Goal: Communication & Community: Answer question/provide support

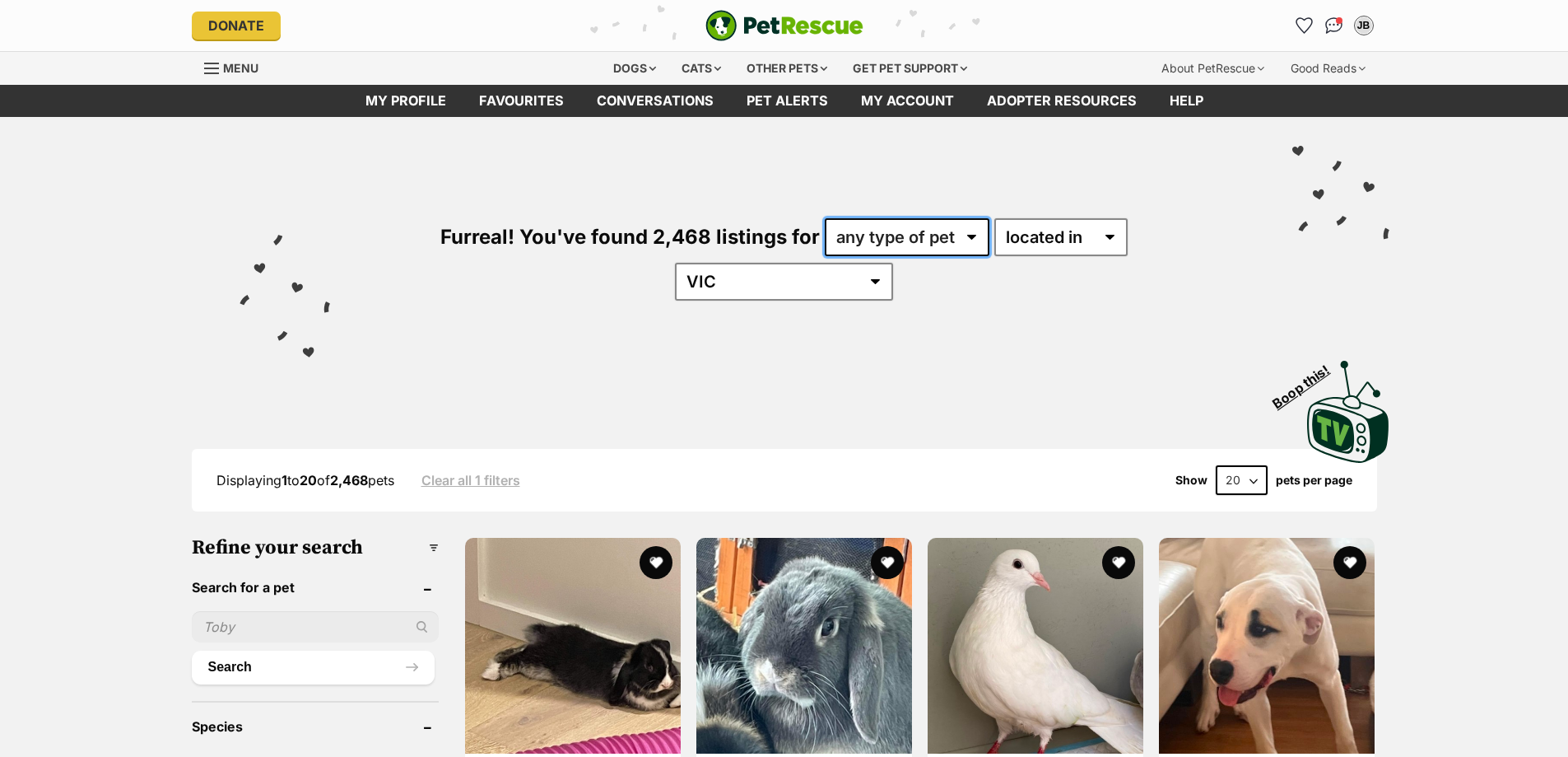
click at [845, 223] on select "any type of pet cats dogs other pets" at bounding box center [907, 237] width 164 height 38
select select "Cats"
click at [825, 218] on select "any type of pet cats dogs other pets" at bounding box center [907, 237] width 164 height 38
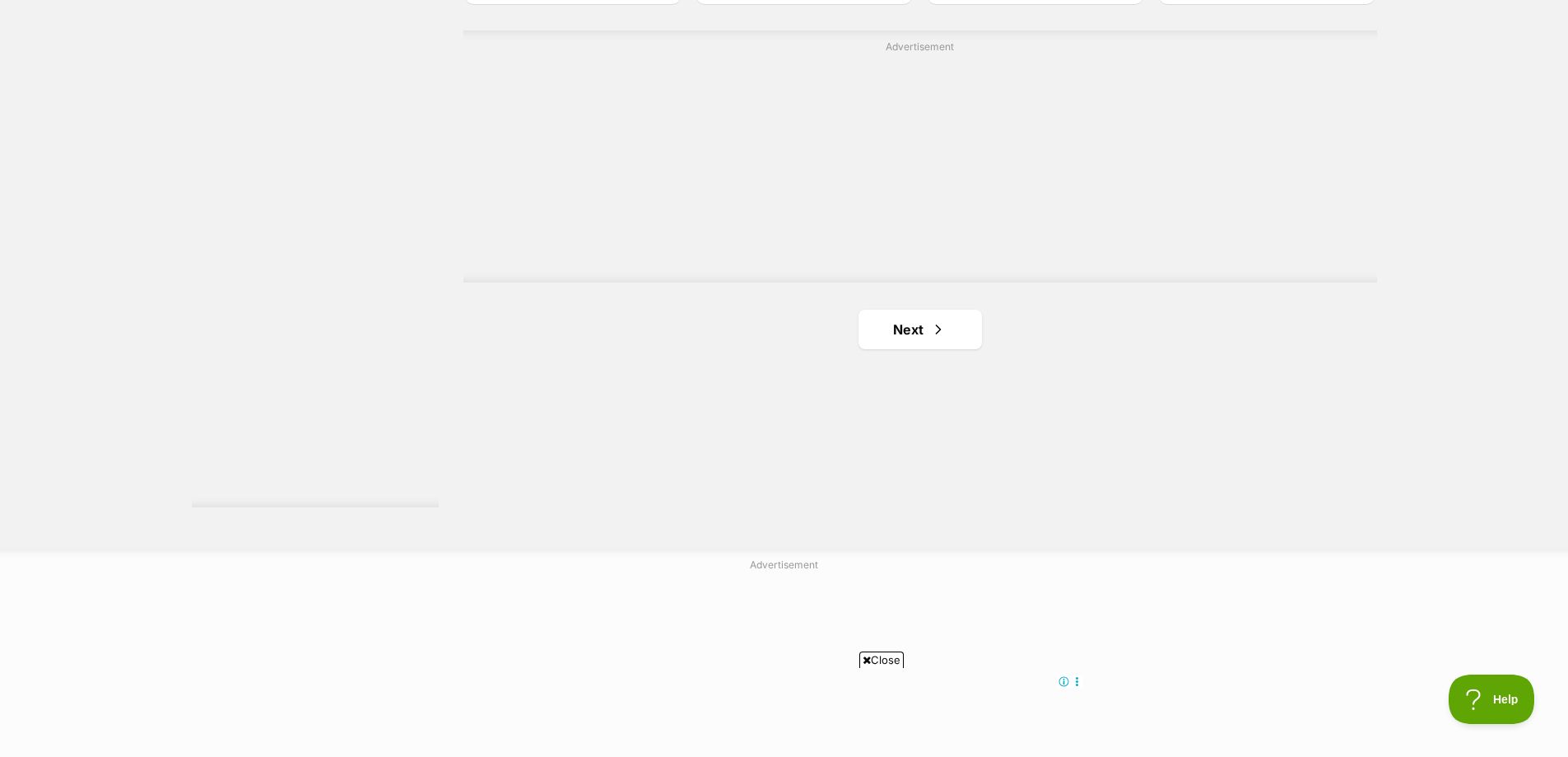
scroll to position [3015, 0]
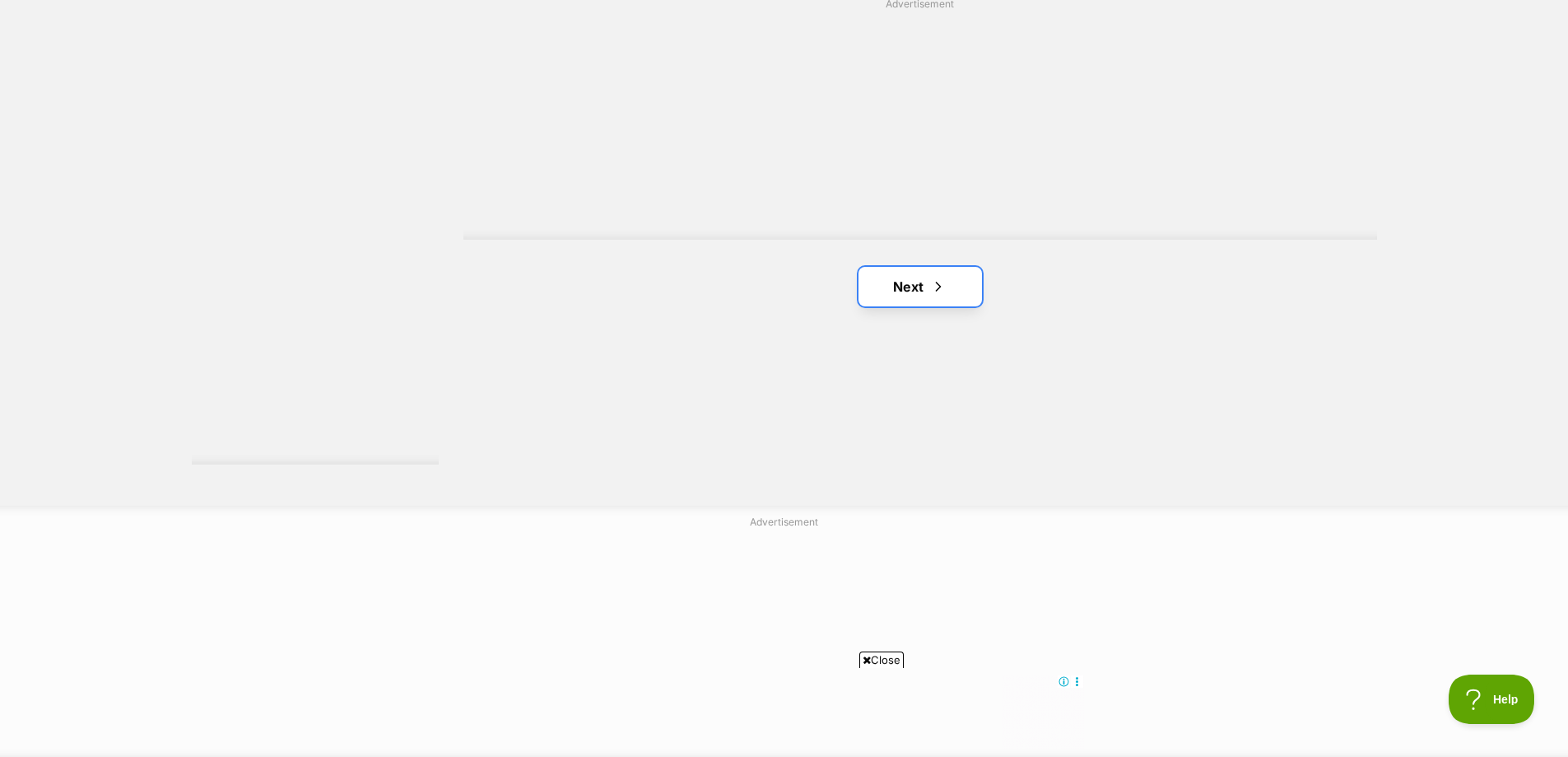
click at [934, 276] on span "Next page" at bounding box center [938, 286] width 17 height 20
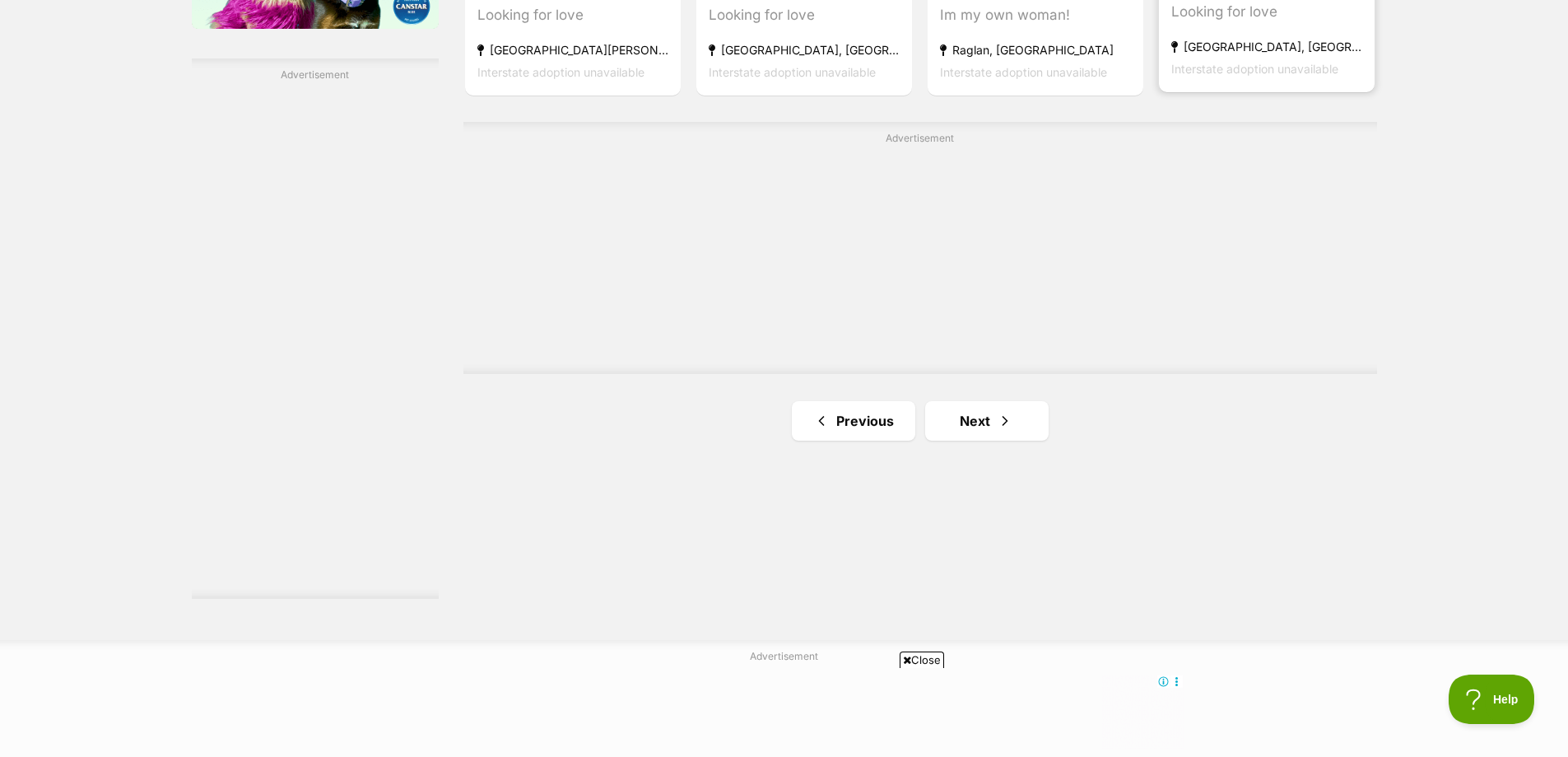
scroll to position [2882, 0]
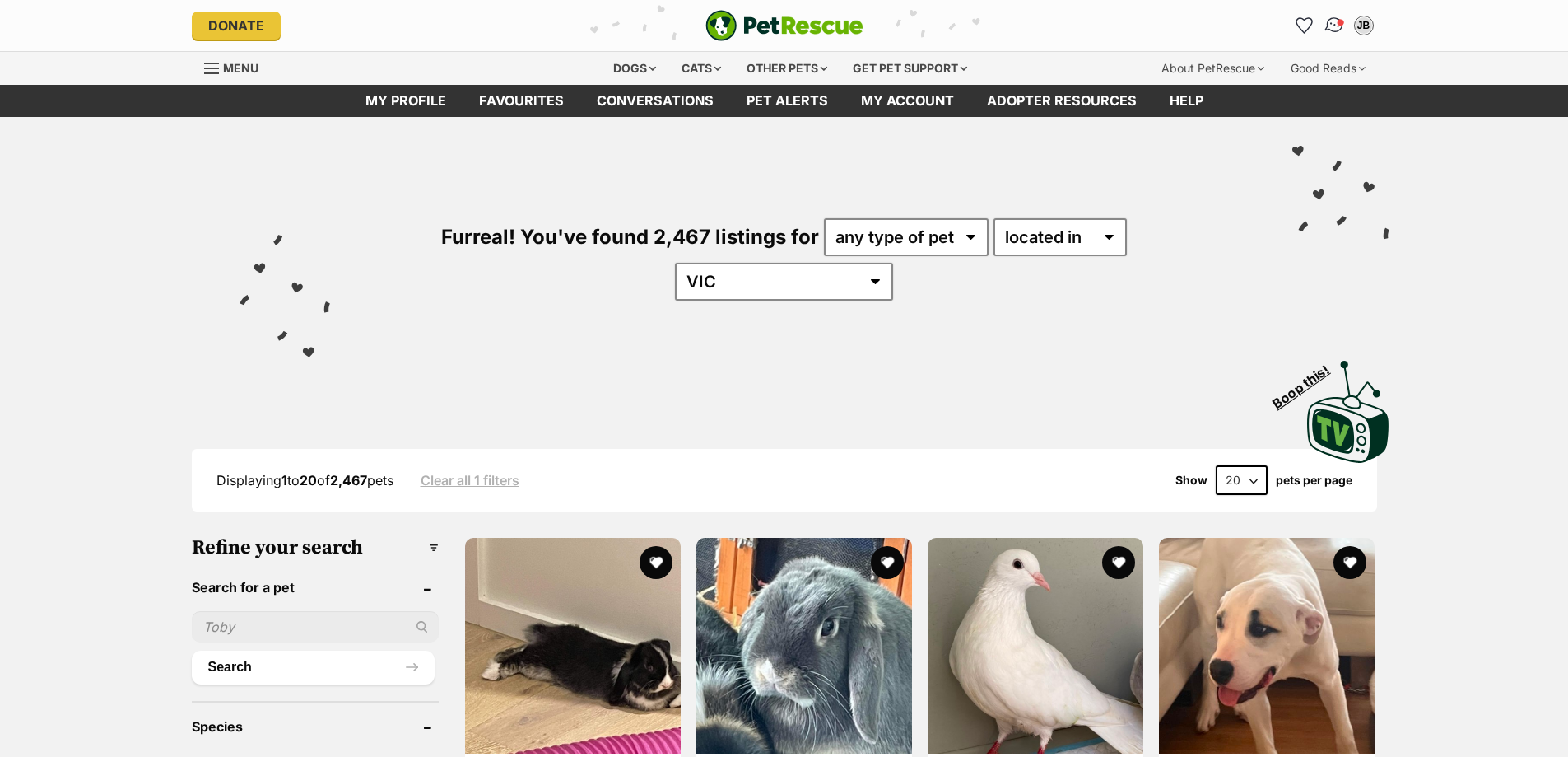
click at [1334, 26] on img "Conversations" at bounding box center [1334, 26] width 22 height 22
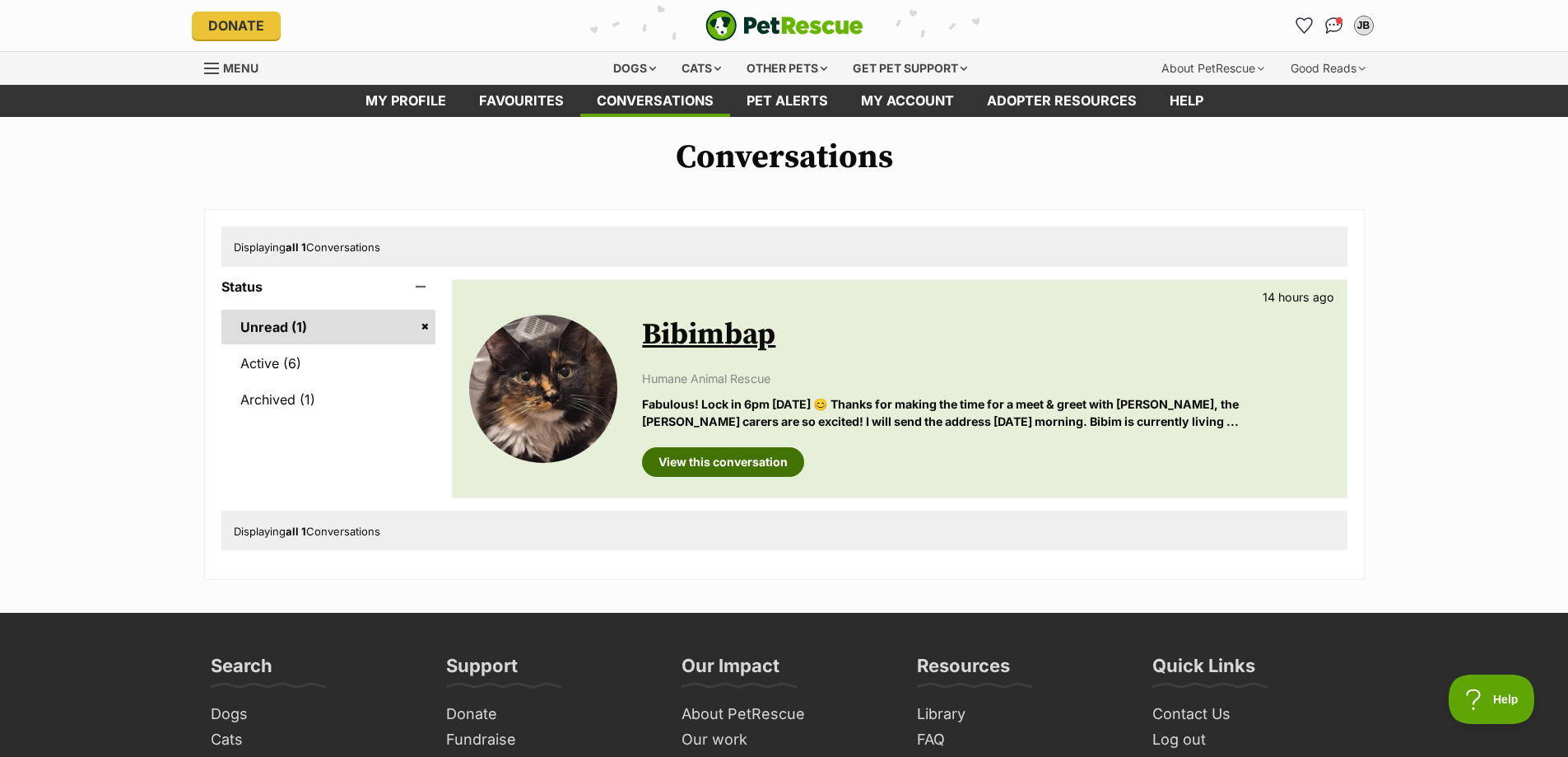
click at [754, 475] on link "View this conversation" at bounding box center [723, 462] width 162 height 30
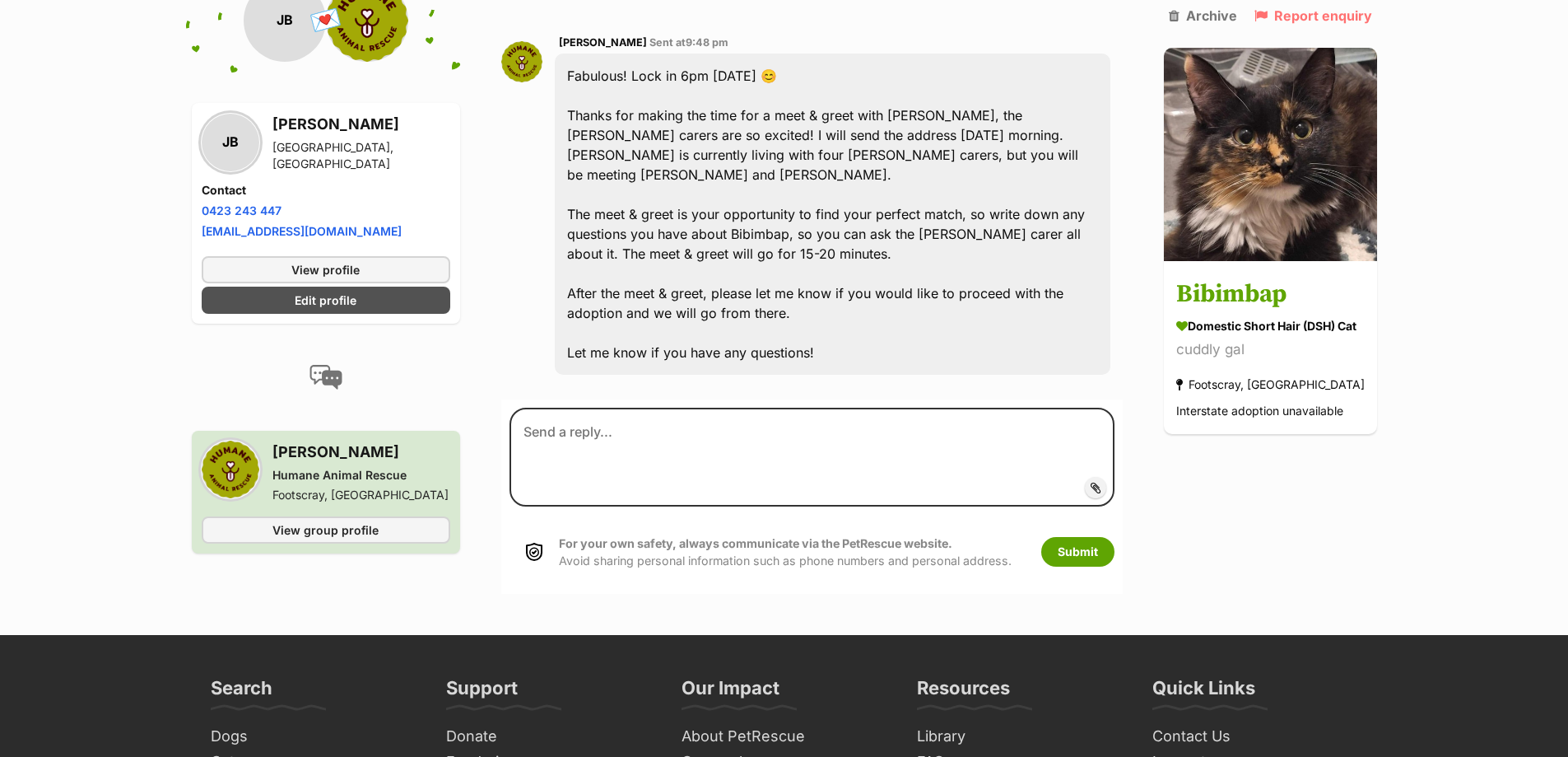
scroll to position [1729, 0]
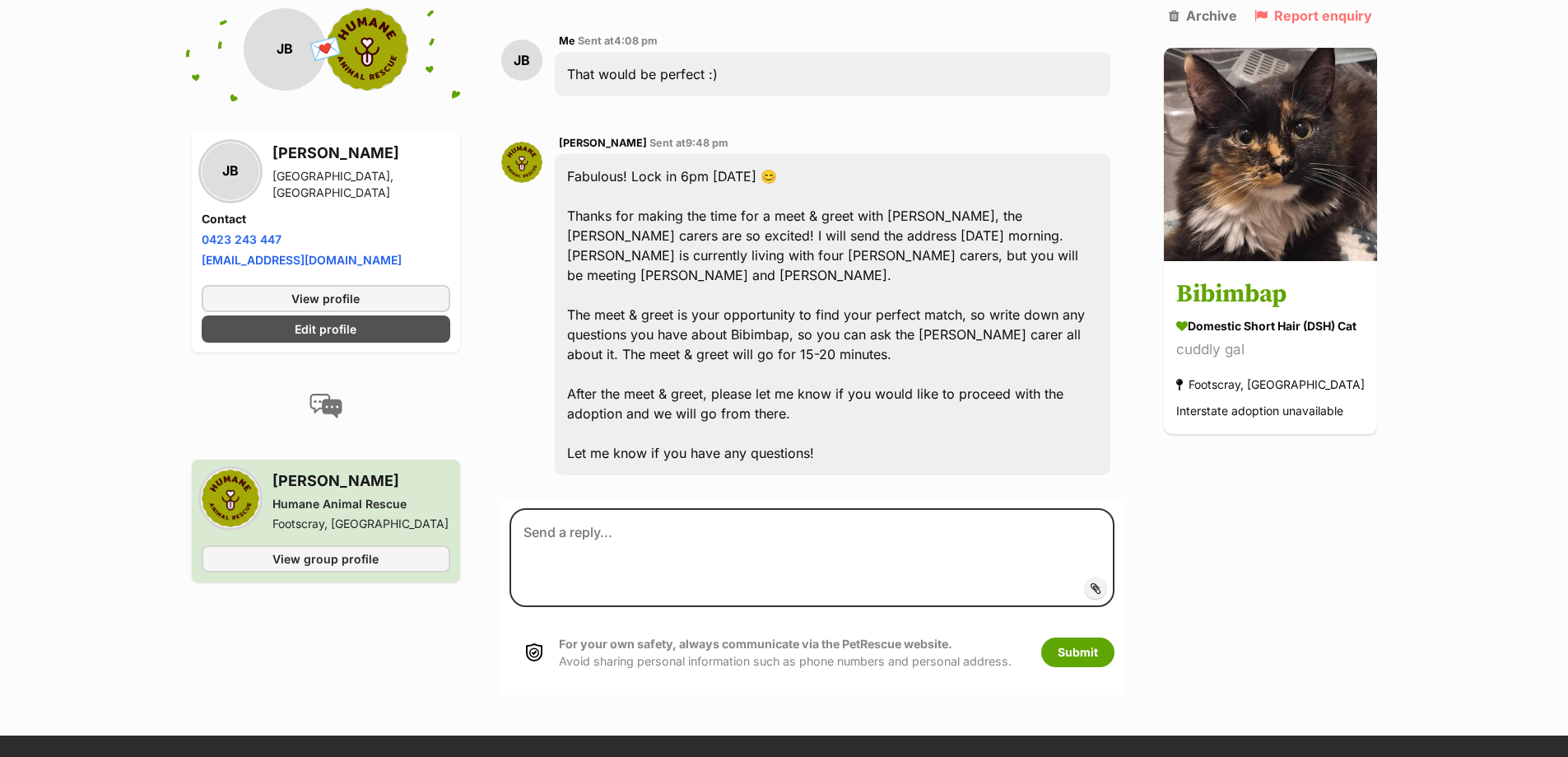
click at [535, 461] on div "Ruby Forbes Sent at 9:48 pm Fabulous! Lock in 6pm Tuesday 😊 Thanks for making t…" at bounding box center [811, 304] width 621 height 367
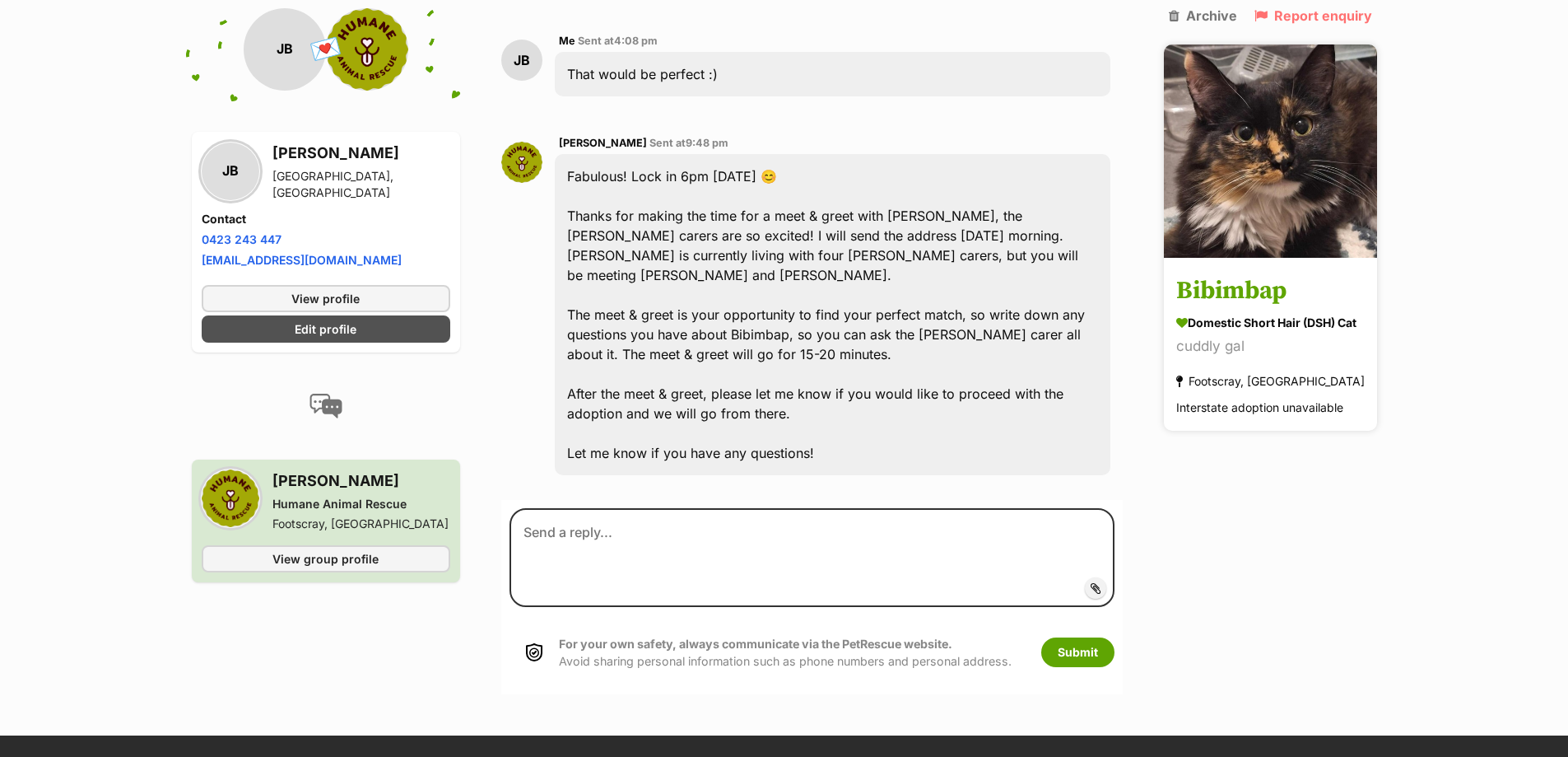
click at [1320, 169] on img at bounding box center [1270, 151] width 213 height 213
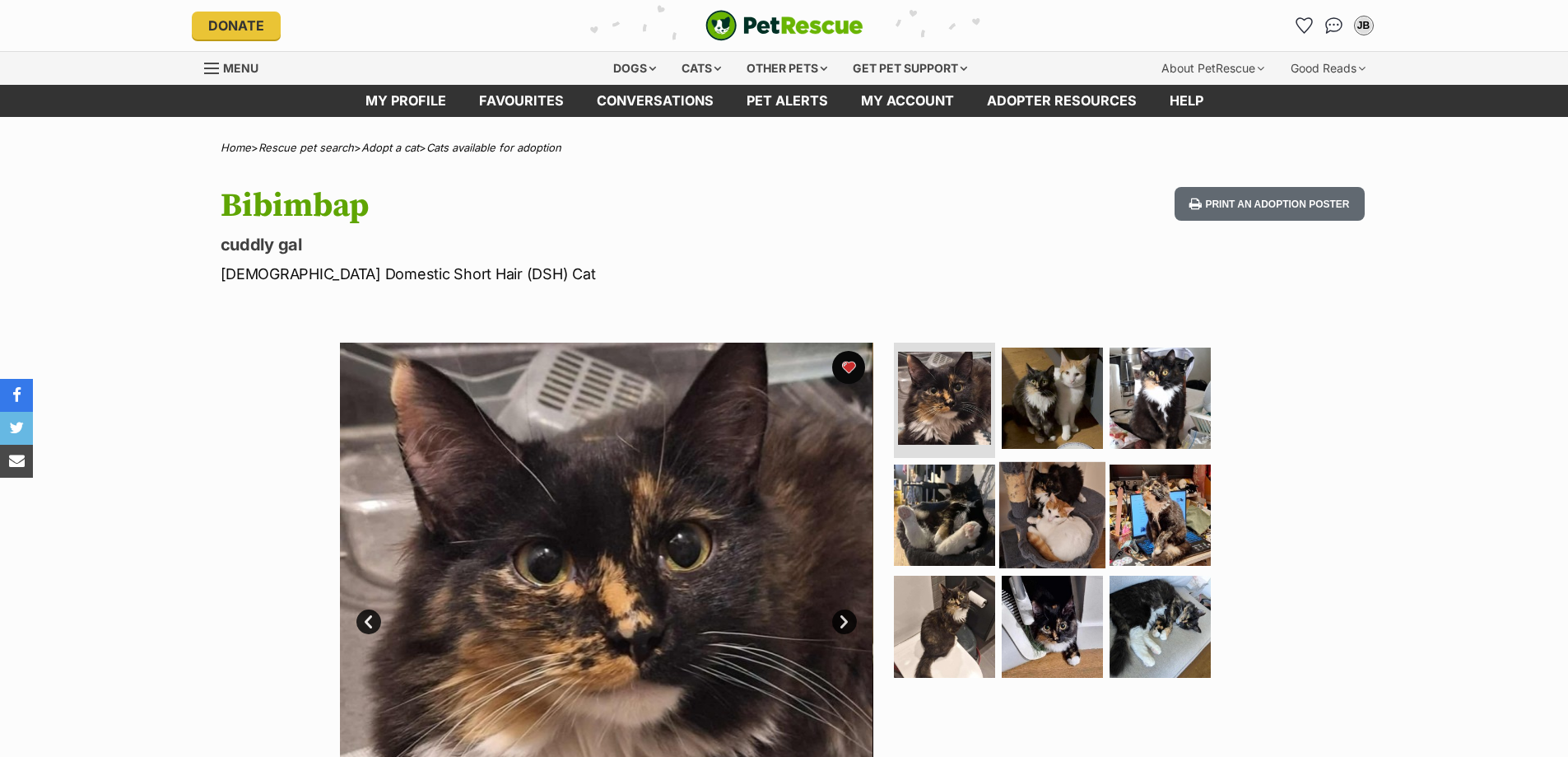
click at [1025, 510] on img at bounding box center [1052, 513] width 106 height 106
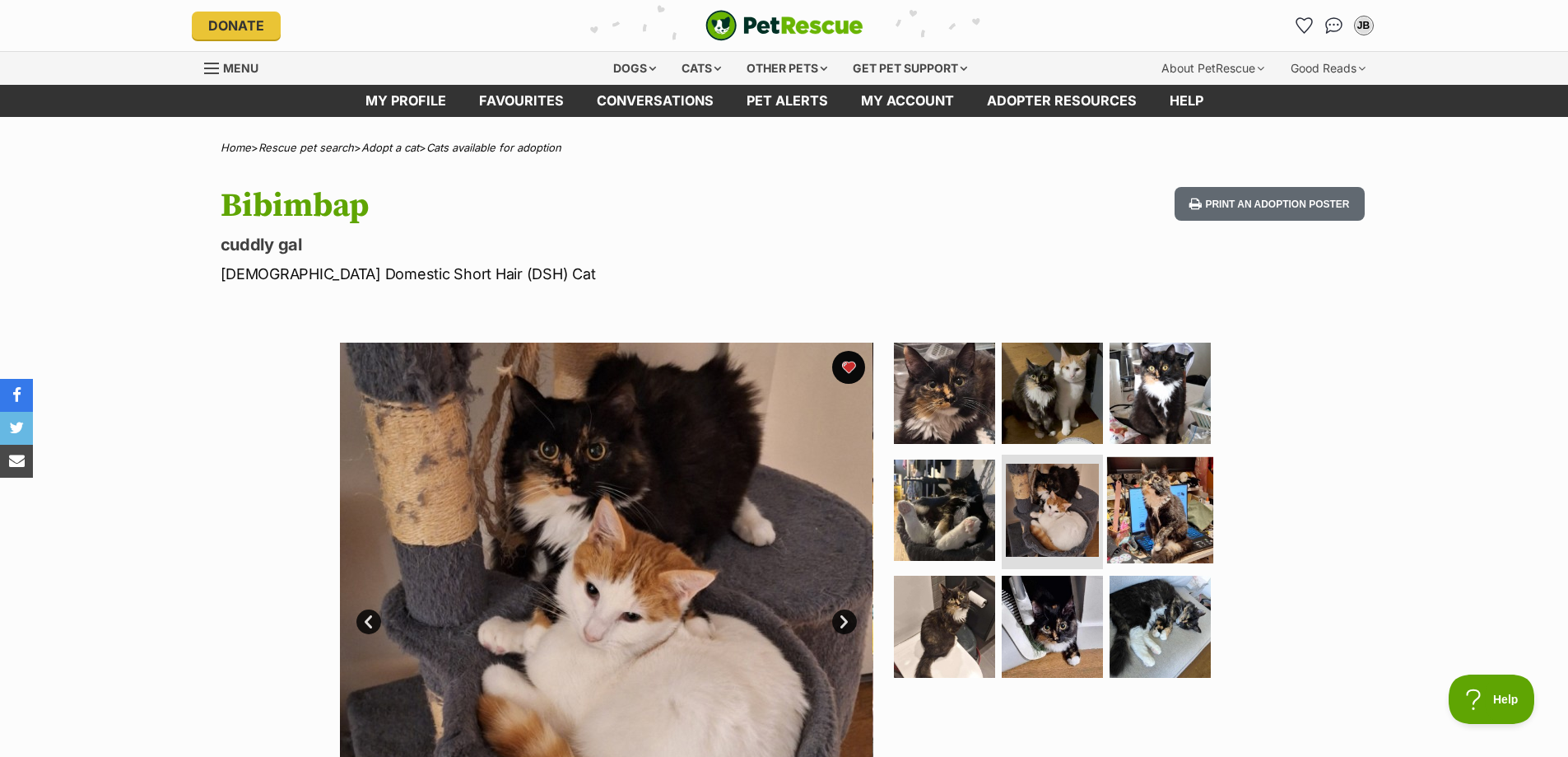
click at [1165, 507] on img at bounding box center [1160, 508] width 106 height 106
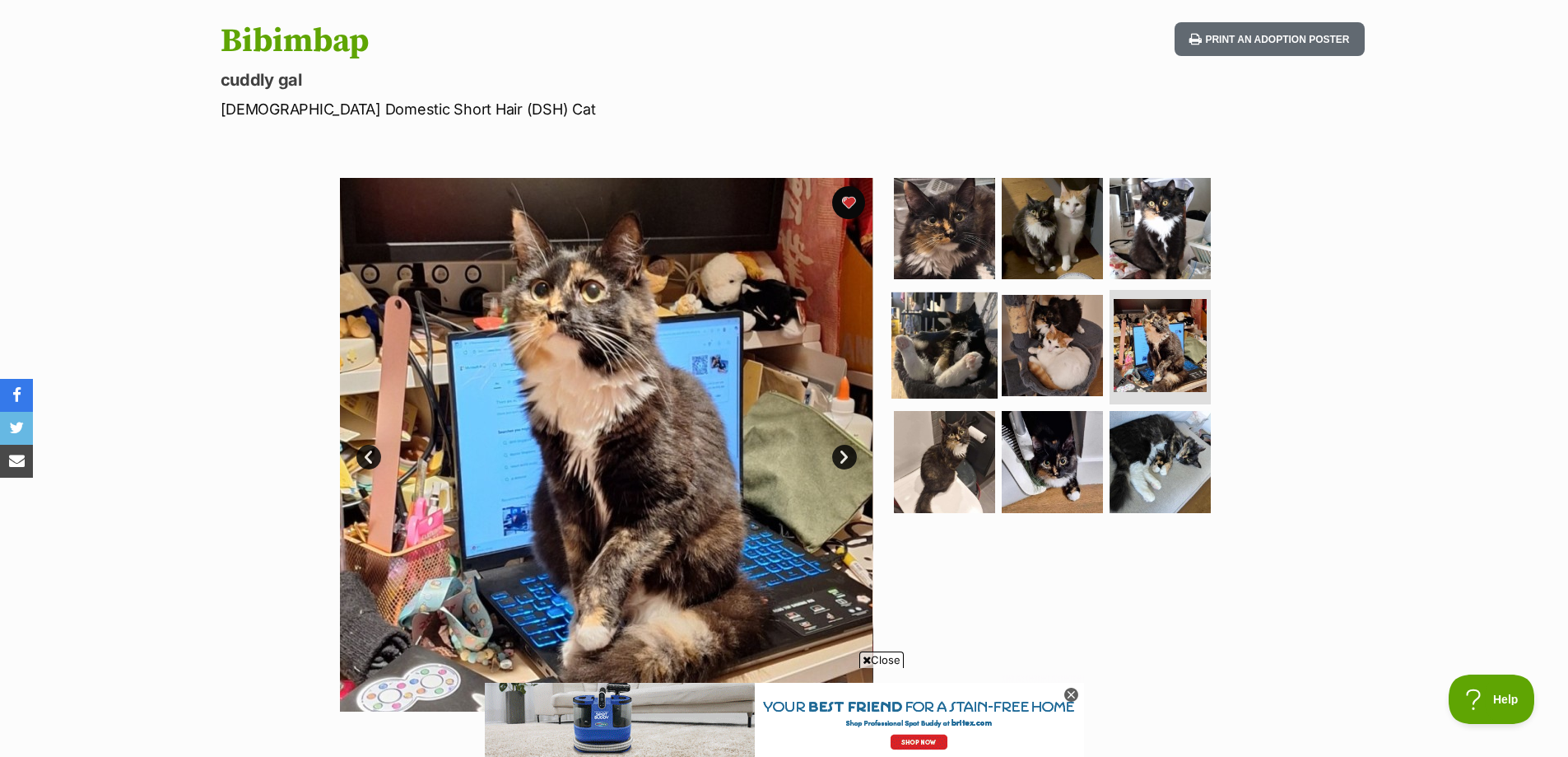
click at [929, 362] on img at bounding box center [944, 344] width 106 height 106
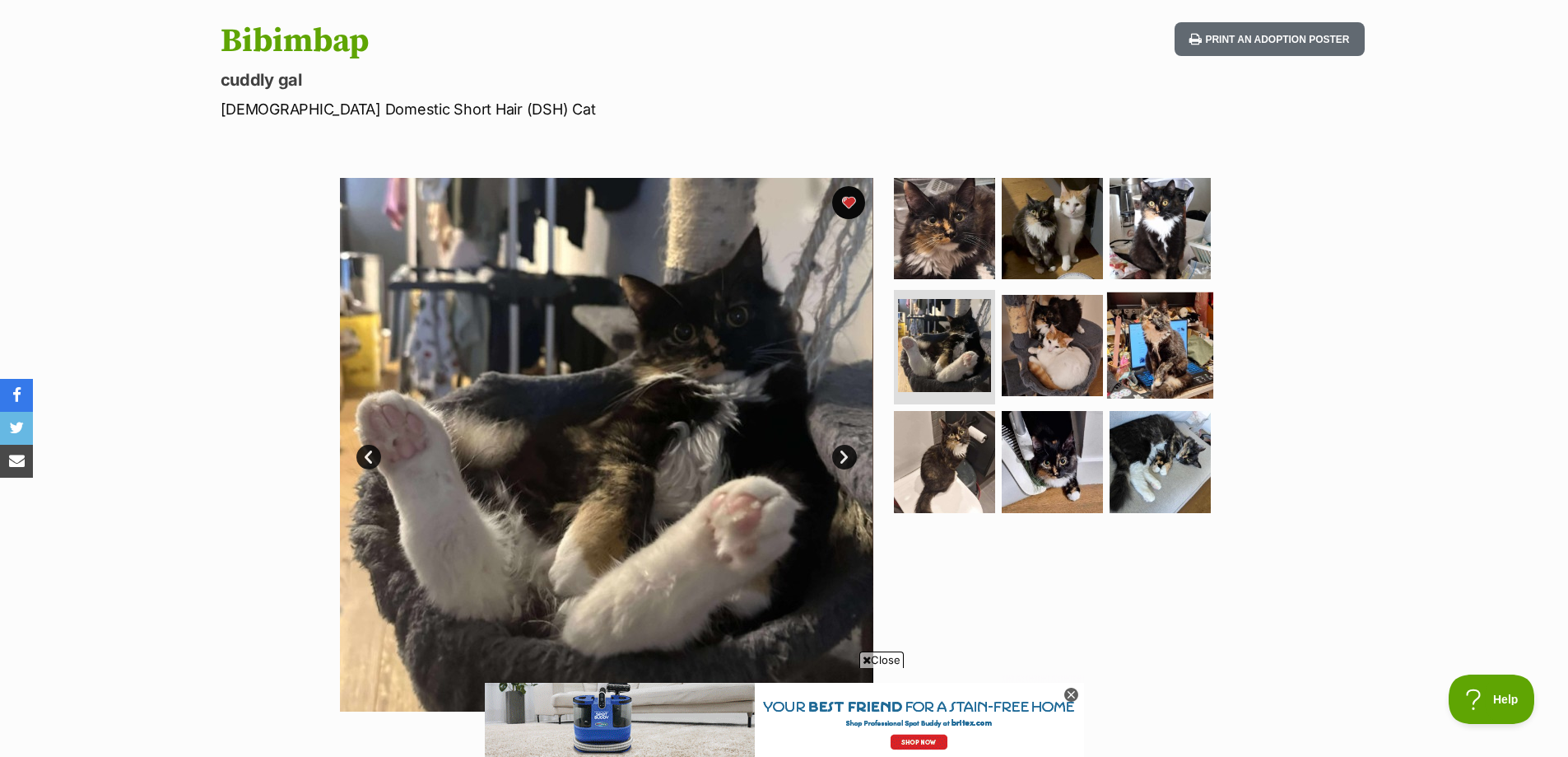
click at [1178, 376] on img at bounding box center [1160, 344] width 106 height 106
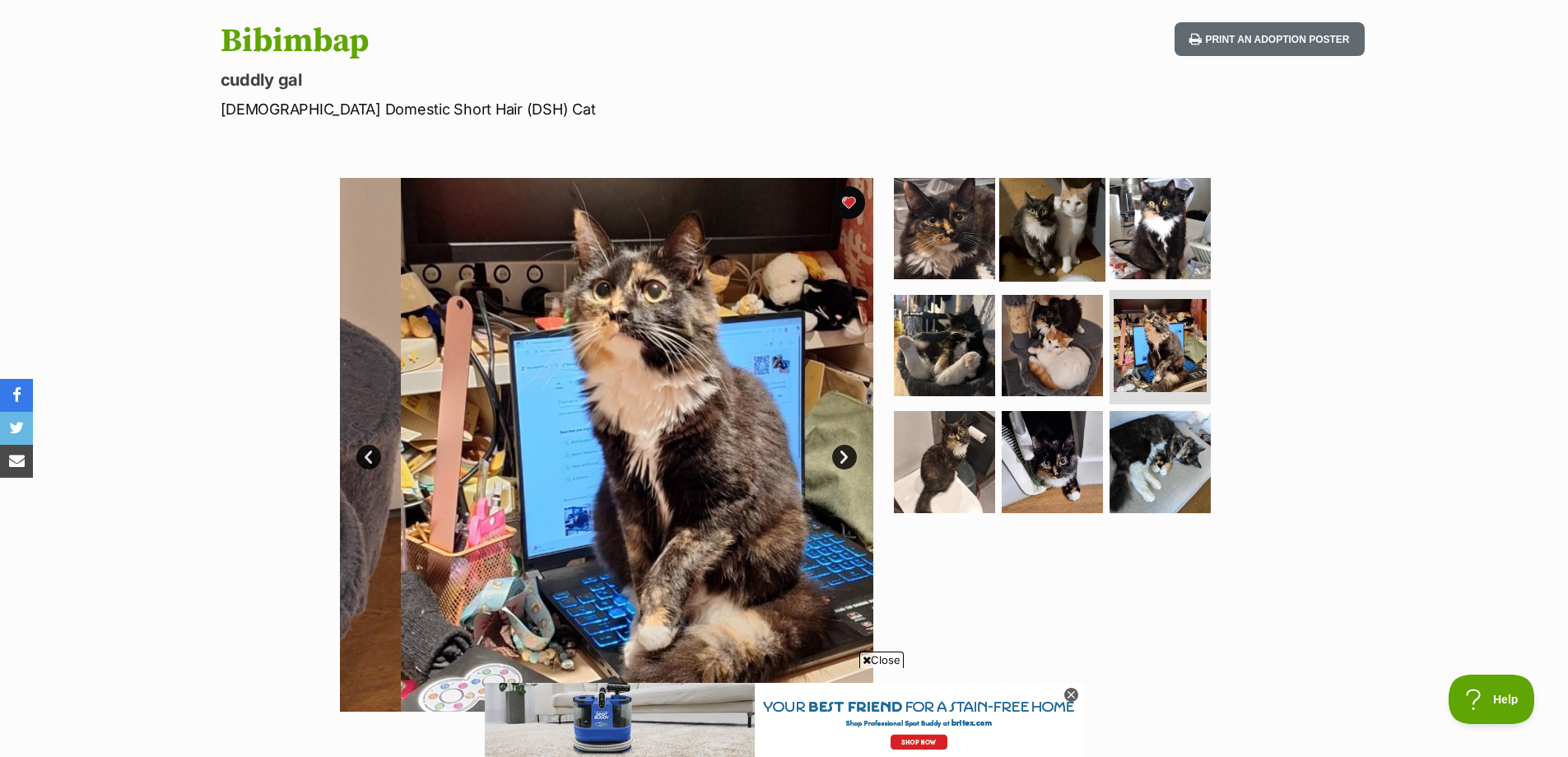
click at [1073, 232] on img at bounding box center [1052, 228] width 106 height 106
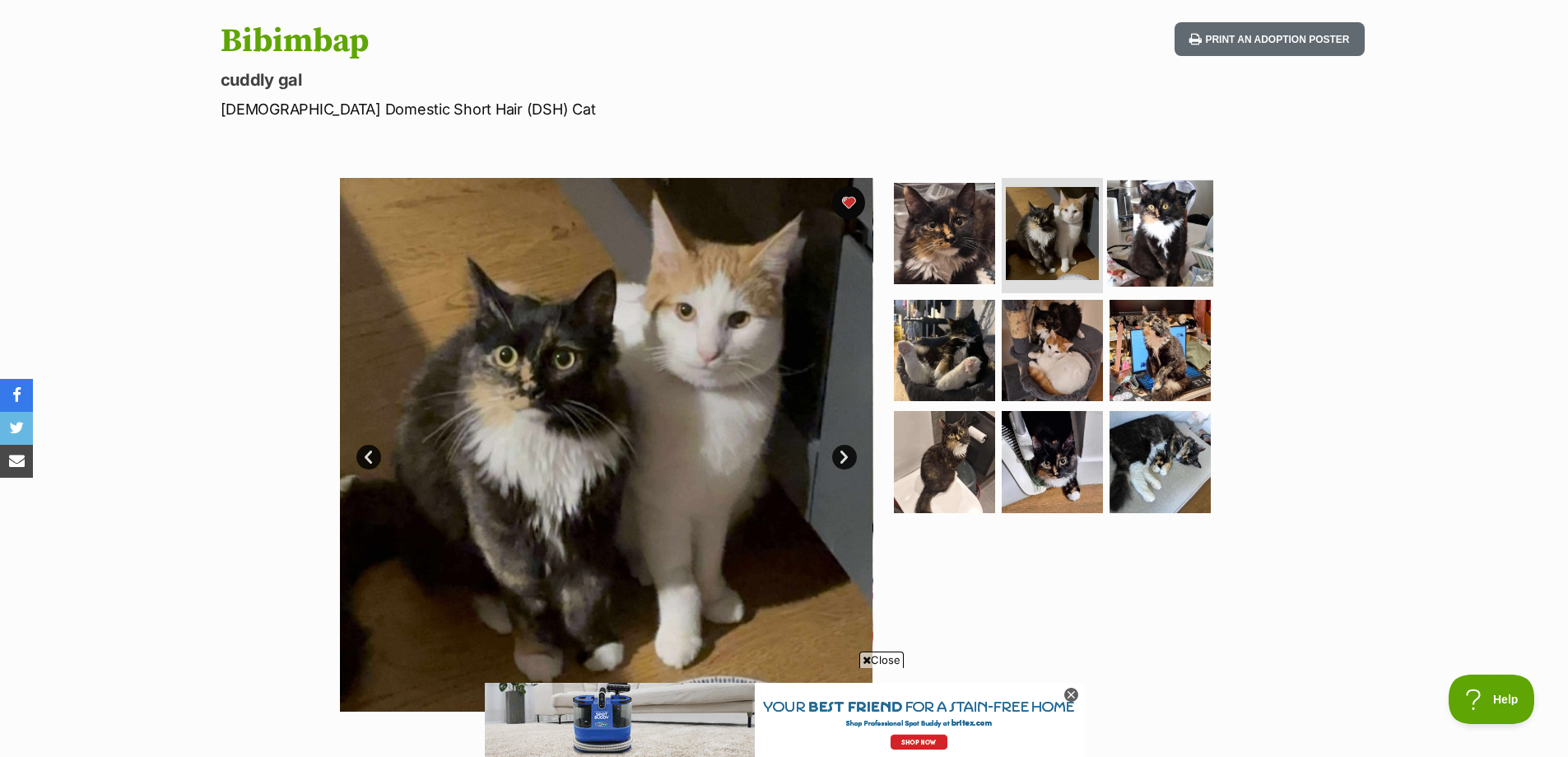
click at [1170, 227] on img at bounding box center [1160, 233] width 106 height 106
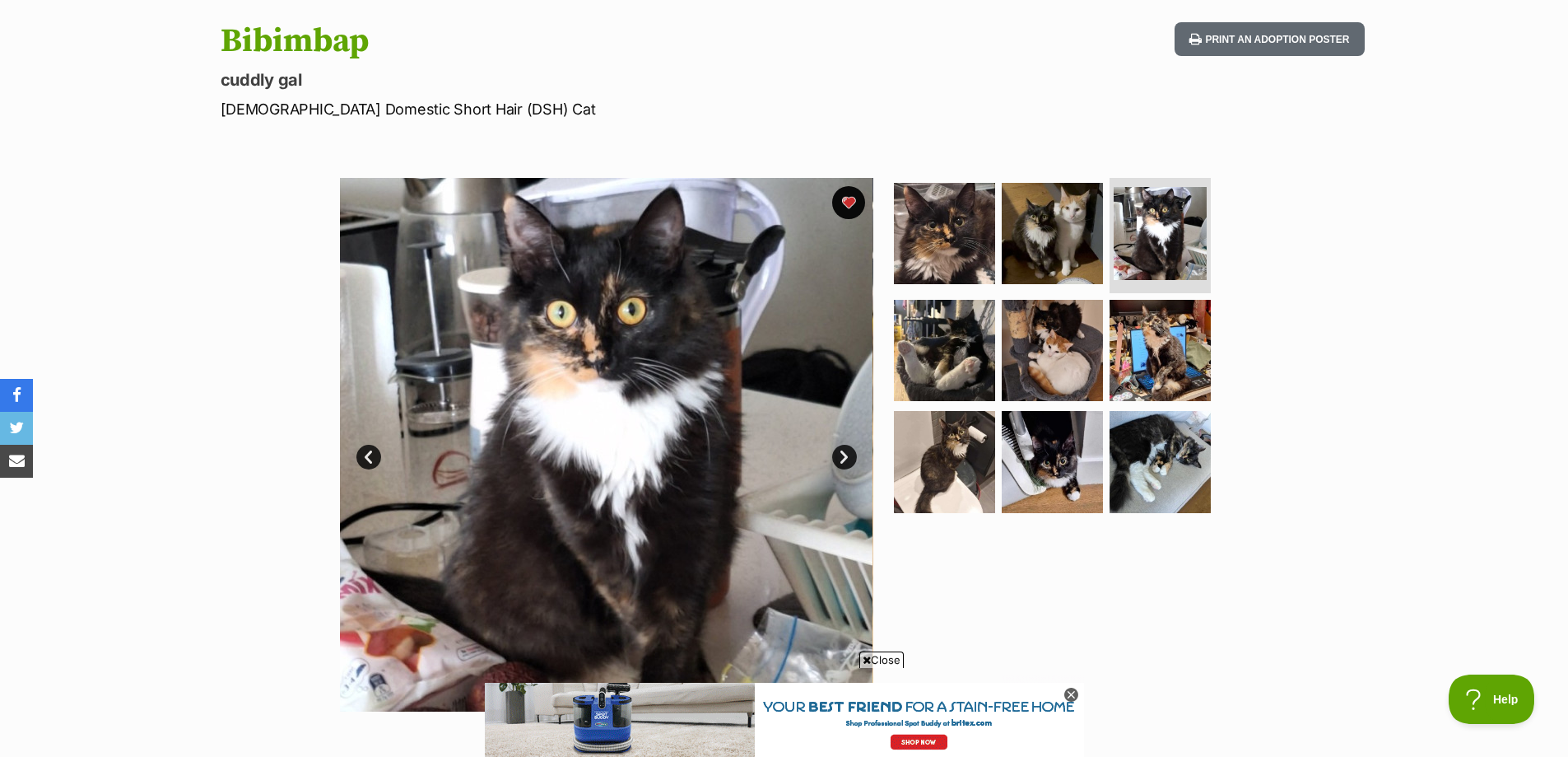
click at [881, 260] on section "Available 3 of 9 images 3 of 9 images 3 of 9 images 3 of 9 images 3 of 9 images…" at bounding box center [784, 433] width 938 height 559
click at [969, 442] on img at bounding box center [944, 461] width 106 height 106
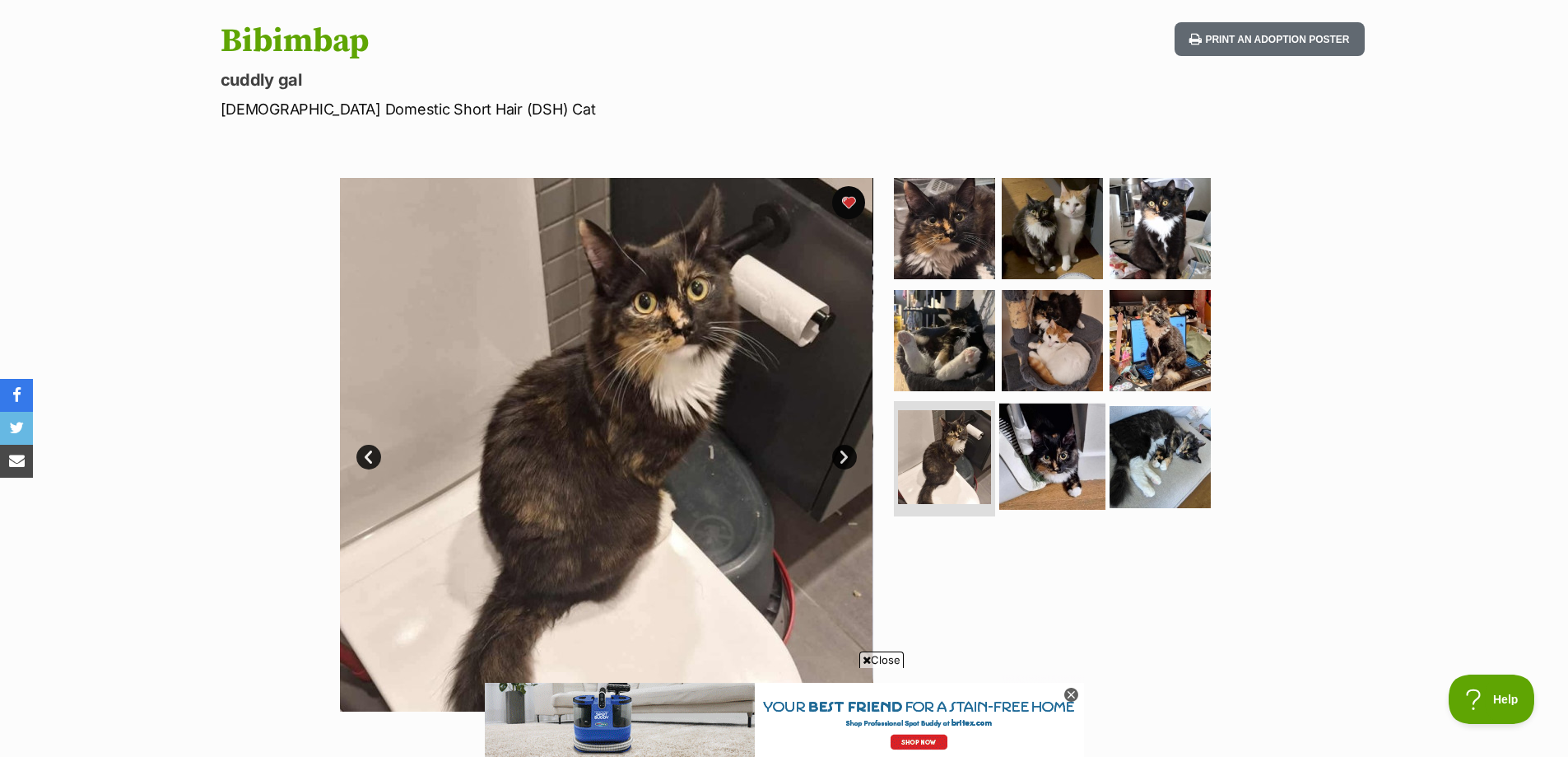
click at [1055, 450] on img at bounding box center [1052, 456] width 106 height 106
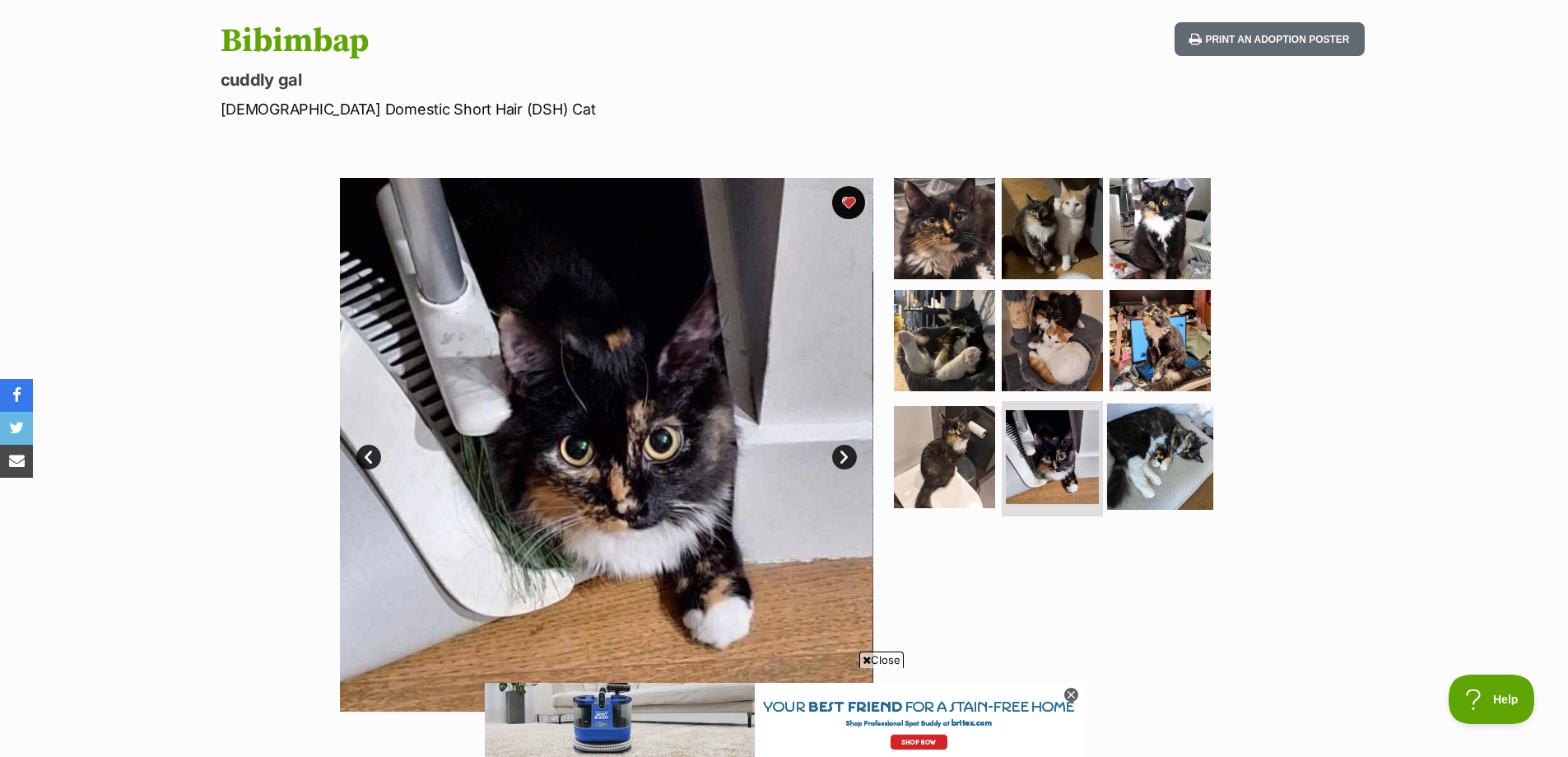
click at [1140, 445] on img at bounding box center [1160, 456] width 106 height 106
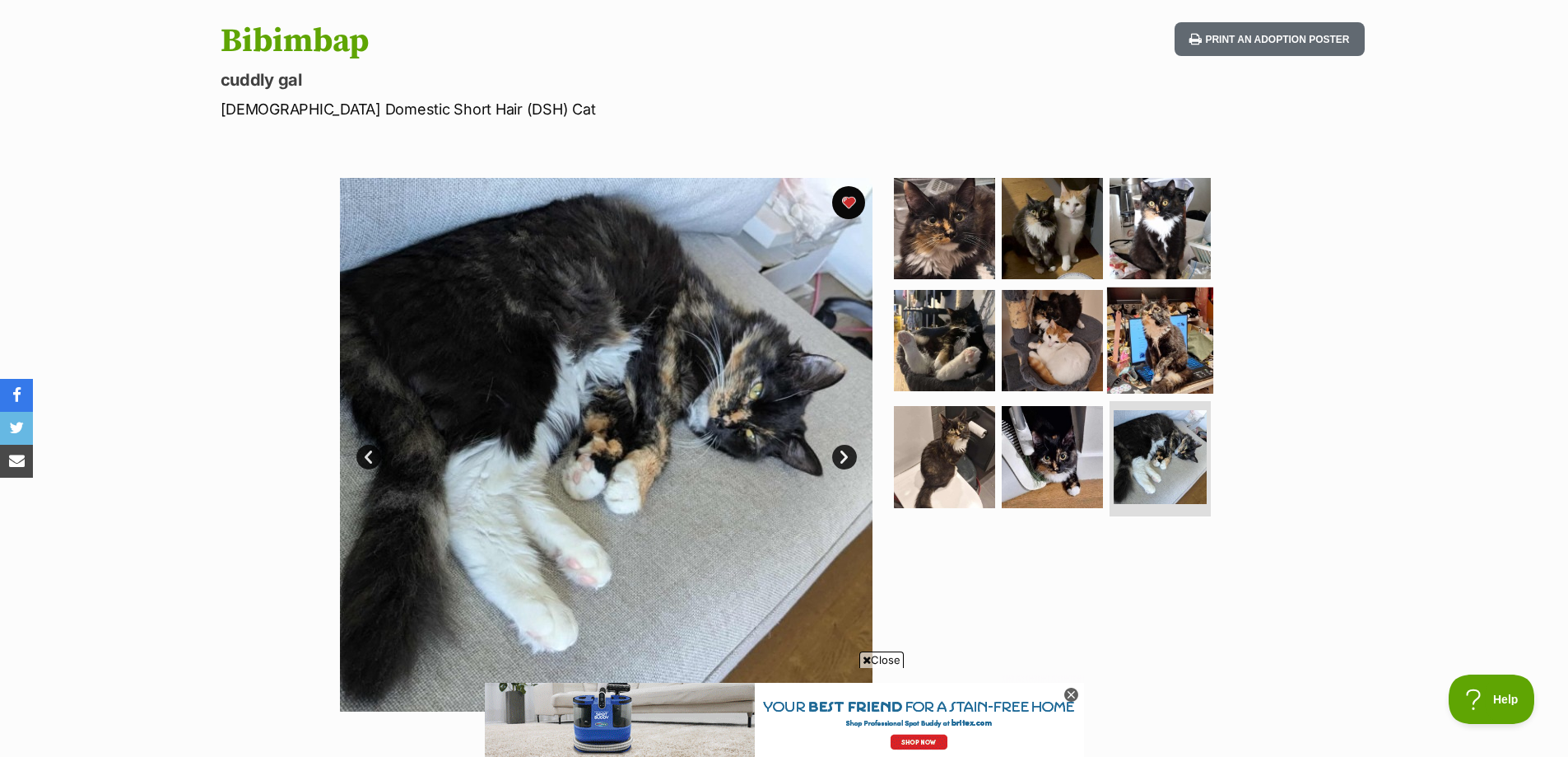
click at [1164, 348] on img at bounding box center [1160, 339] width 106 height 106
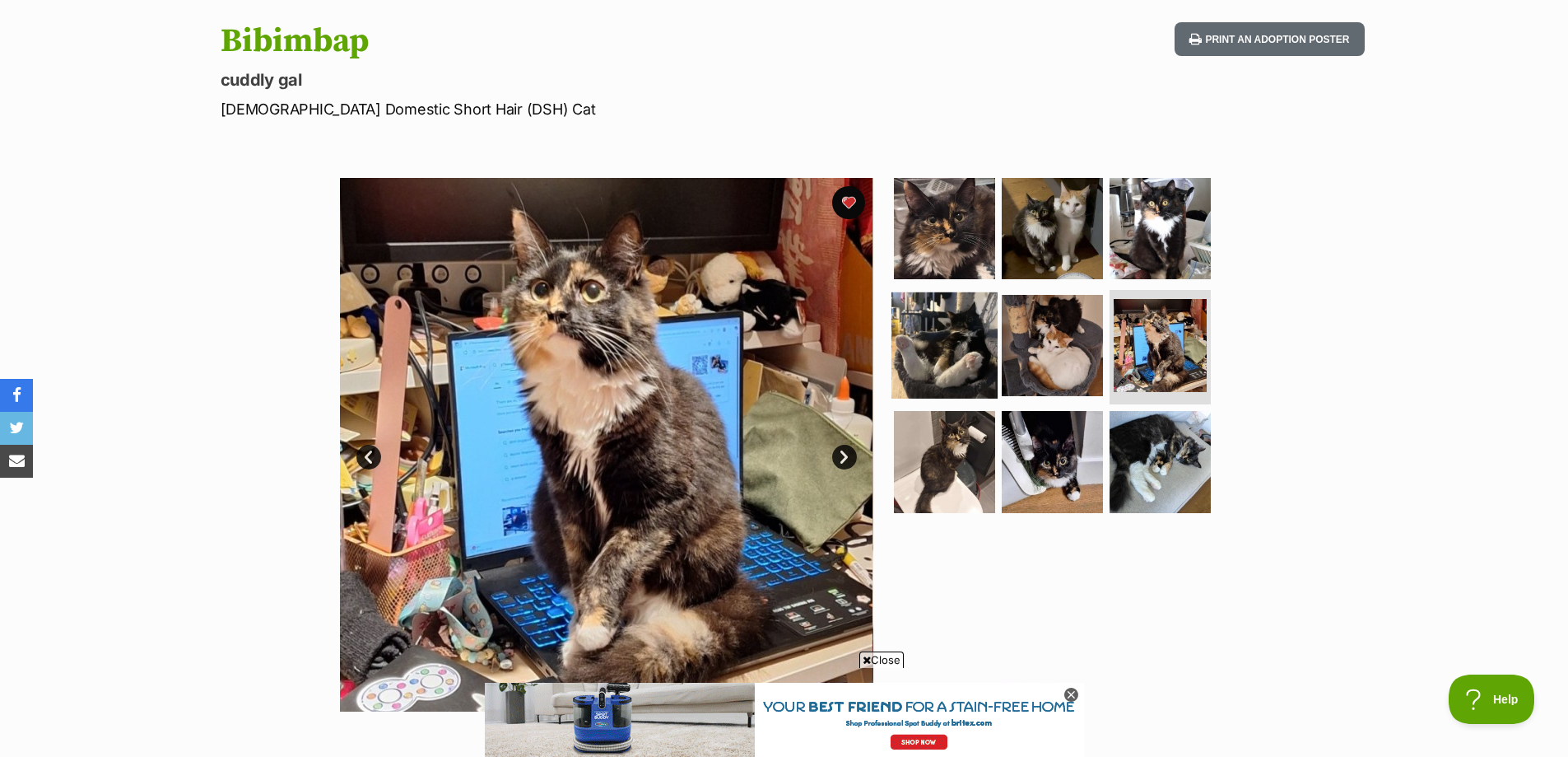
click at [952, 350] on img at bounding box center [944, 344] width 106 height 106
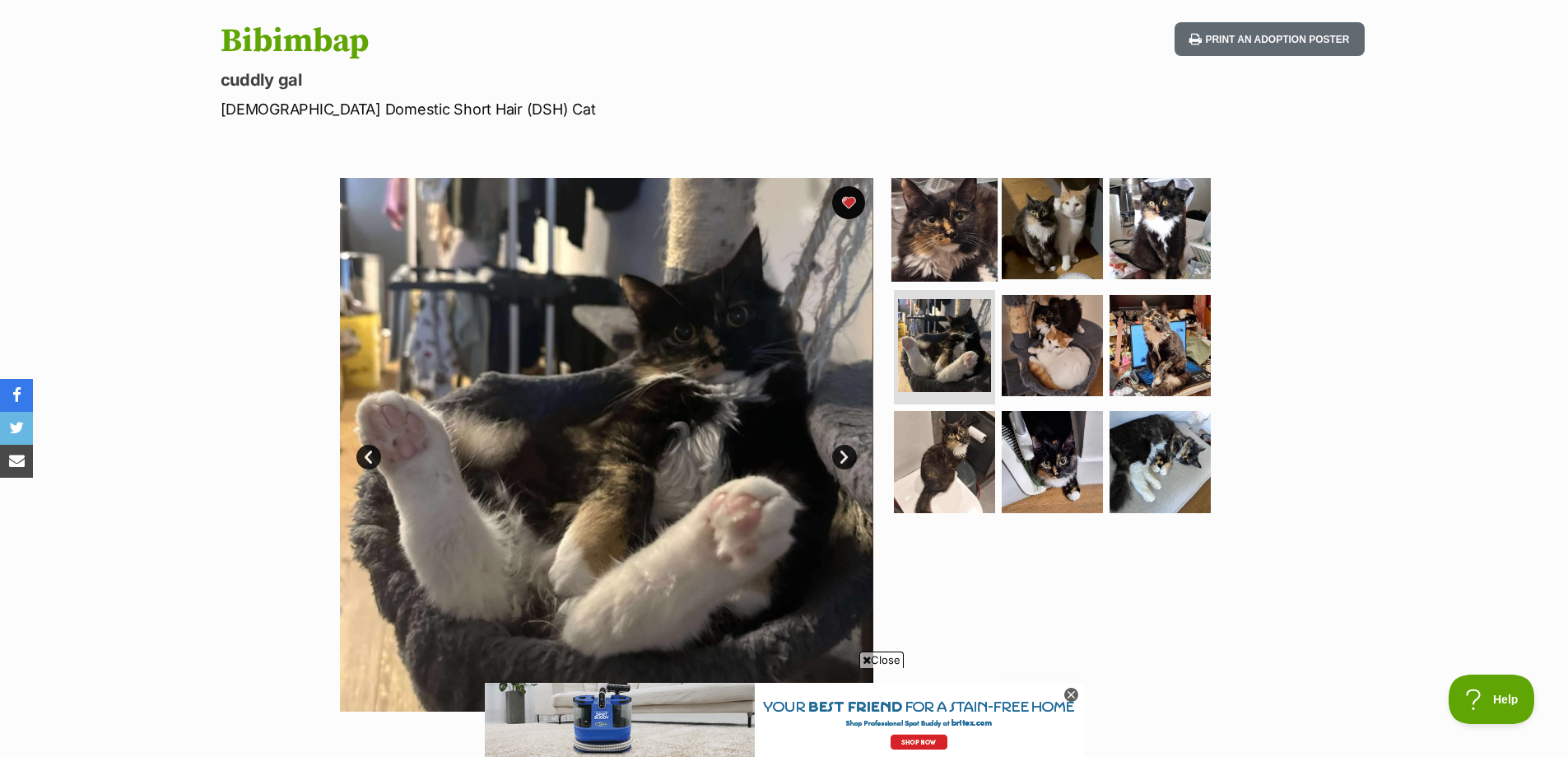
click at [963, 267] on img at bounding box center [944, 228] width 106 height 106
